Goal: Leave review/rating

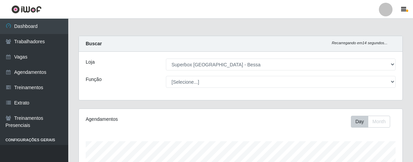
select select "206"
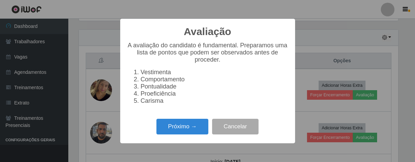
scroll to position [230, 0]
click at [180, 133] on button "Próximo →" at bounding box center [182, 127] width 52 height 16
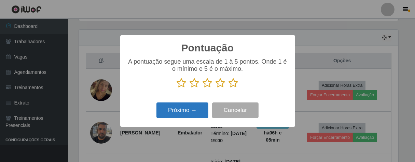
scroll to position [341123, 340946]
click at [234, 86] on icon at bounding box center [234, 83] width 10 height 10
click at [229, 88] on input "radio" at bounding box center [229, 88] width 0 height 0
click at [192, 109] on button "Próximo →" at bounding box center [182, 111] width 52 height 16
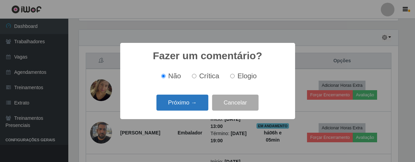
click at [195, 103] on button "Próximo →" at bounding box center [182, 103] width 52 height 16
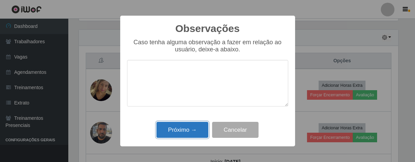
click at [183, 123] on button "Próximo →" at bounding box center [182, 130] width 52 height 16
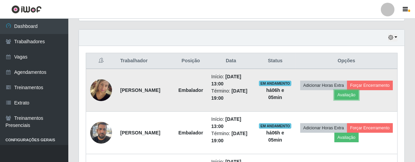
scroll to position [141, 323]
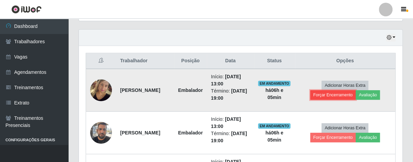
click at [325, 94] on button "Forçar Encerramento" at bounding box center [333, 95] width 46 height 10
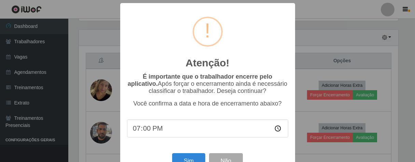
scroll to position [24, 0]
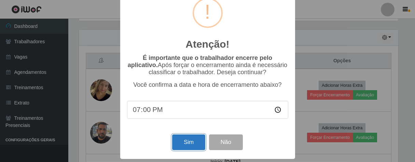
click at [195, 143] on button "Sim" at bounding box center [188, 143] width 33 height 16
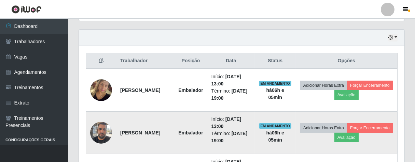
scroll to position [141, 319]
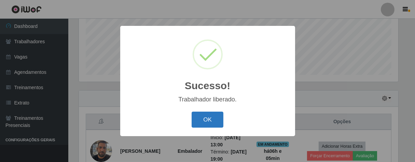
click at [200, 125] on button "OK" at bounding box center [207, 120] width 32 height 16
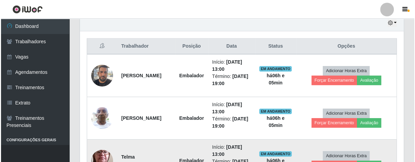
scroll to position [283, 0]
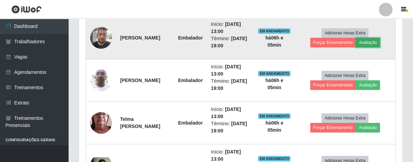
click at [371, 41] on button "Avaliação" at bounding box center [368, 43] width 24 height 10
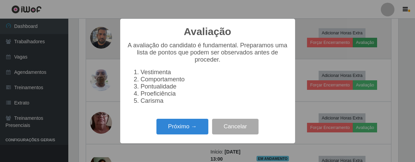
scroll to position [141, 319]
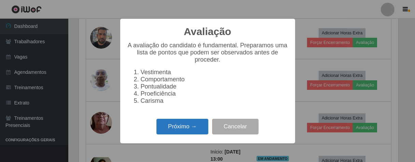
click at [187, 134] on button "Próximo →" at bounding box center [182, 127] width 52 height 16
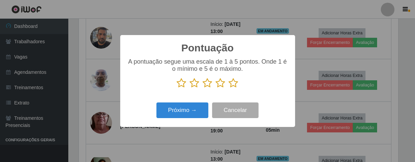
scroll to position [341123, 340946]
click at [201, 112] on button "Próximo →" at bounding box center [182, 111] width 52 height 16
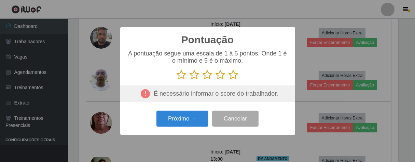
click at [221, 74] on icon at bounding box center [221, 75] width 10 height 10
click at [216, 80] on input "radio" at bounding box center [216, 80] width 0 height 0
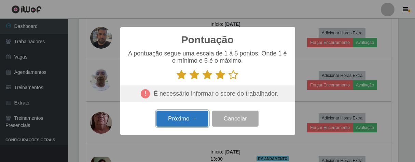
click at [198, 119] on button "Próximo →" at bounding box center [182, 119] width 52 height 16
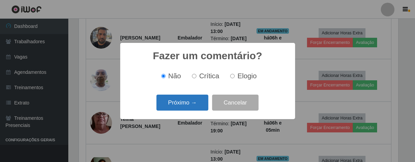
click at [201, 111] on button "Próximo →" at bounding box center [182, 103] width 52 height 16
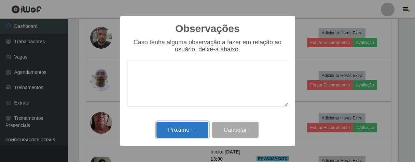
click at [196, 126] on button "Próximo →" at bounding box center [182, 130] width 52 height 16
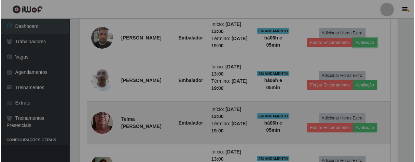
scroll to position [141, 323]
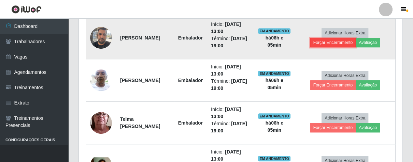
click at [324, 40] on button "Forçar Encerramento" at bounding box center [333, 43] width 46 height 10
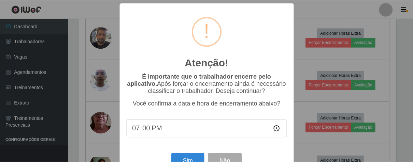
scroll to position [24, 0]
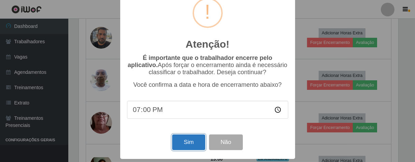
click at [185, 139] on button "Sim" at bounding box center [188, 143] width 33 height 16
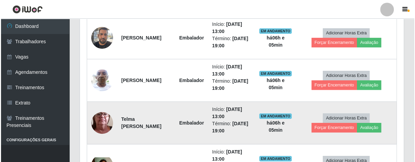
scroll to position [0, 0]
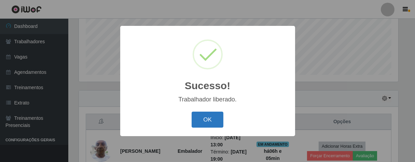
click at [202, 121] on button "OK" at bounding box center [207, 120] width 32 height 16
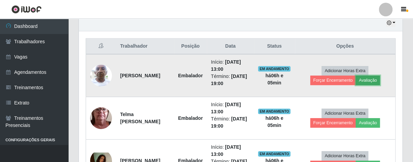
click at [370, 82] on button "Avaliação" at bounding box center [368, 81] width 24 height 10
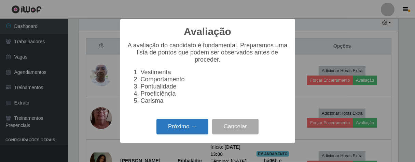
click at [187, 127] on button "Próximo →" at bounding box center [182, 127] width 52 height 16
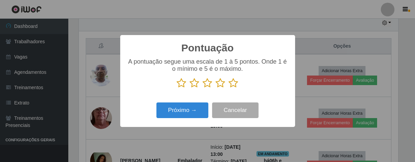
click at [234, 84] on icon at bounding box center [234, 83] width 10 height 10
click at [229, 88] on input "radio" at bounding box center [229, 88] width 0 height 0
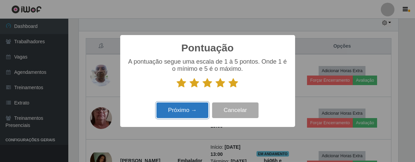
click at [207, 109] on button "Próximo →" at bounding box center [182, 111] width 52 height 16
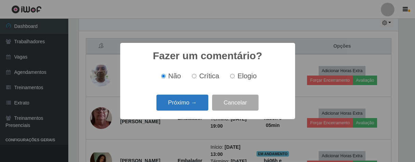
click at [199, 110] on button "Próximo →" at bounding box center [182, 103] width 52 height 16
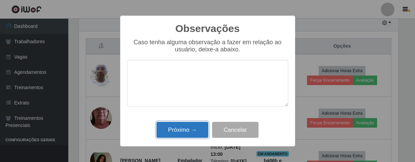
click at [191, 124] on button "Próximo →" at bounding box center [182, 130] width 52 height 16
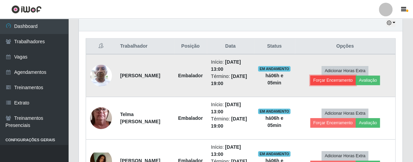
click at [338, 83] on button "Forçar Encerramento" at bounding box center [333, 81] width 46 height 10
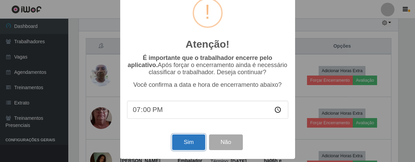
click at [179, 144] on button "Sim" at bounding box center [188, 143] width 33 height 16
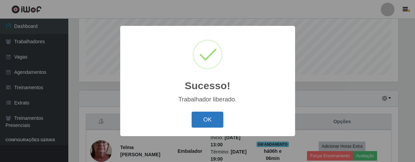
click at [200, 121] on button "OK" at bounding box center [207, 120] width 32 height 16
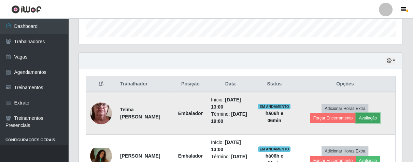
click at [361, 118] on button "Avaliação" at bounding box center [368, 119] width 24 height 10
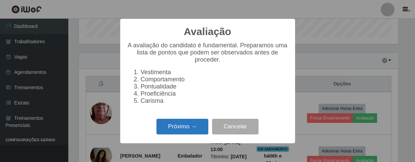
click at [184, 134] on button "Próximo →" at bounding box center [182, 127] width 52 height 16
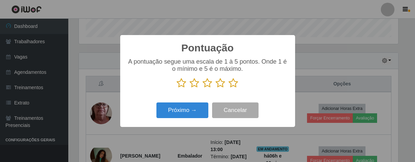
click at [221, 84] on icon at bounding box center [221, 83] width 10 height 10
click at [216, 88] on input "radio" at bounding box center [216, 88] width 0 height 0
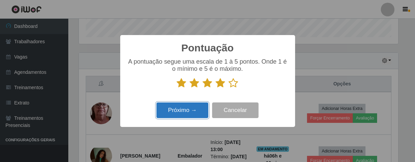
click at [188, 109] on button "Próximo →" at bounding box center [182, 111] width 52 height 16
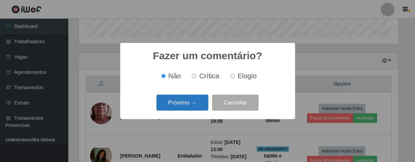
click at [191, 102] on button "Próximo →" at bounding box center [182, 103] width 52 height 16
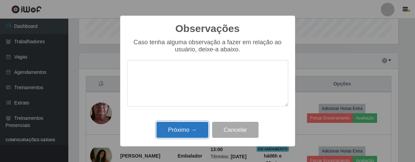
click at [186, 130] on button "Próximo →" at bounding box center [182, 130] width 52 height 16
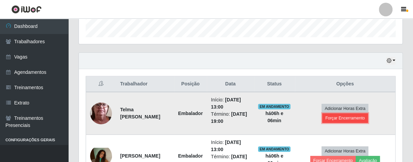
click at [358, 119] on button "Forçar Encerramento" at bounding box center [345, 119] width 46 height 10
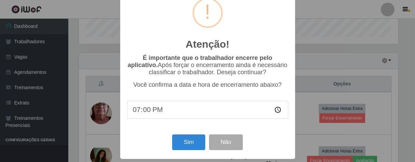
click at [175, 134] on div "Sim Não" at bounding box center [207, 142] width 161 height 19
click at [176, 134] on div "Sim Não" at bounding box center [207, 142] width 161 height 19
click at [183, 145] on button "Sim" at bounding box center [188, 143] width 33 height 16
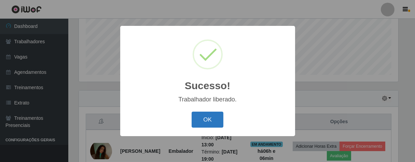
click at [192, 121] on button "OK" at bounding box center [207, 120] width 32 height 16
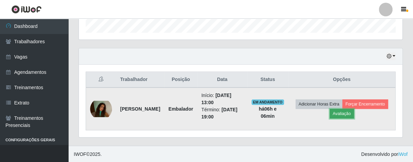
click at [354, 114] on button "Avaliação" at bounding box center [342, 114] width 24 height 10
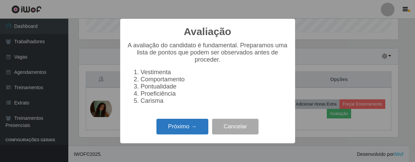
click at [192, 132] on button "Próximo →" at bounding box center [182, 127] width 52 height 16
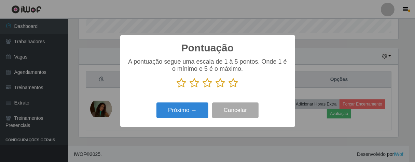
click at [207, 88] on icon at bounding box center [208, 83] width 10 height 10
click at [203, 88] on input "radio" at bounding box center [203, 88] width 0 height 0
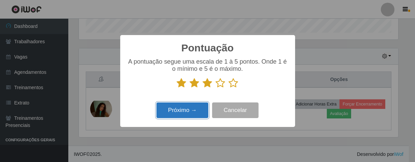
click at [197, 110] on button "Próximo →" at bounding box center [182, 111] width 52 height 16
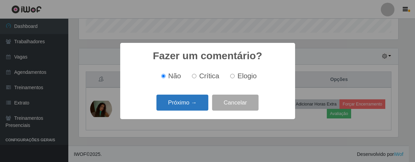
click at [199, 107] on button "Próximo →" at bounding box center [182, 103] width 52 height 16
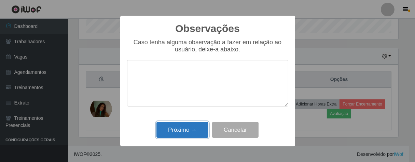
click at [192, 132] on button "Próximo →" at bounding box center [182, 130] width 52 height 16
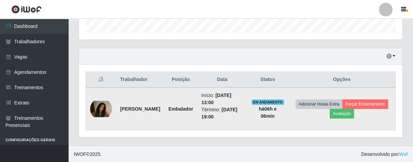
click at [326, 119] on td "Adicionar Horas Extra Forçar Encerramento Avaliação" at bounding box center [341, 109] width 107 height 43
click at [342, 109] on button "Forçar Encerramento" at bounding box center [365, 105] width 46 height 10
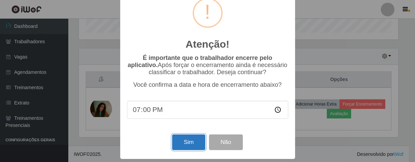
click at [190, 139] on button "Sim" at bounding box center [188, 143] width 33 height 16
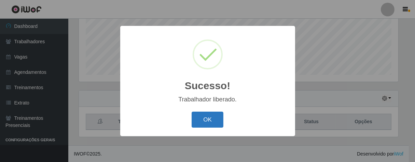
click at [204, 119] on button "OK" at bounding box center [207, 120] width 32 height 16
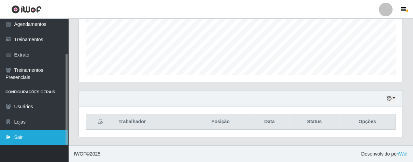
click at [20, 133] on link "Sair" at bounding box center [34, 137] width 68 height 15
